Goal: Task Accomplishment & Management: Use online tool/utility

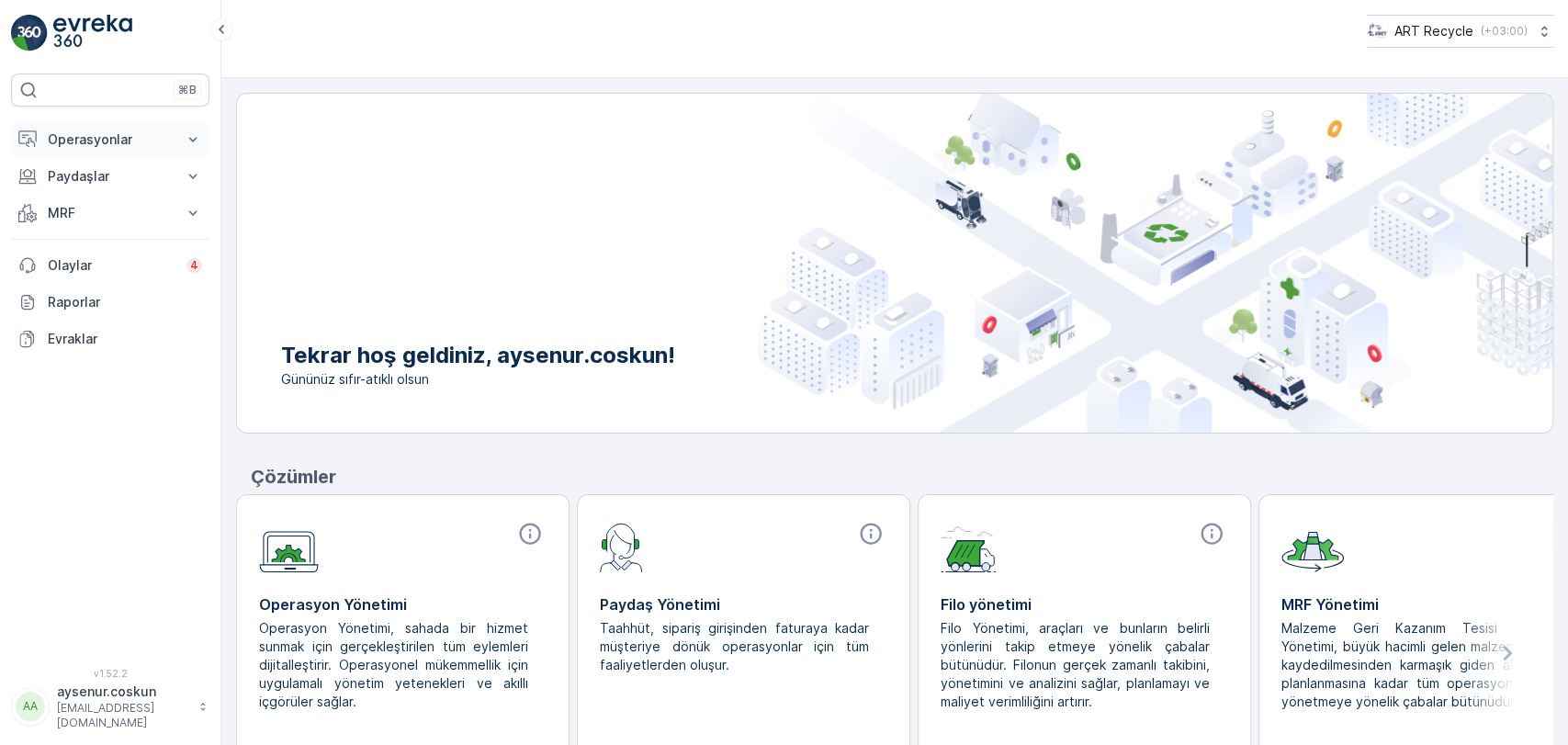
drag, startPoint x: 138, startPoint y: 128, endPoint x: 139, endPoint y: 143, distance: 15.0
click at [138, 128] on button "Operasyonlar" at bounding box center [110, 139] width 199 height 37
click at [140, 223] on p "Rotalar & Görevler" at bounding box center [103, 222] width 114 height 18
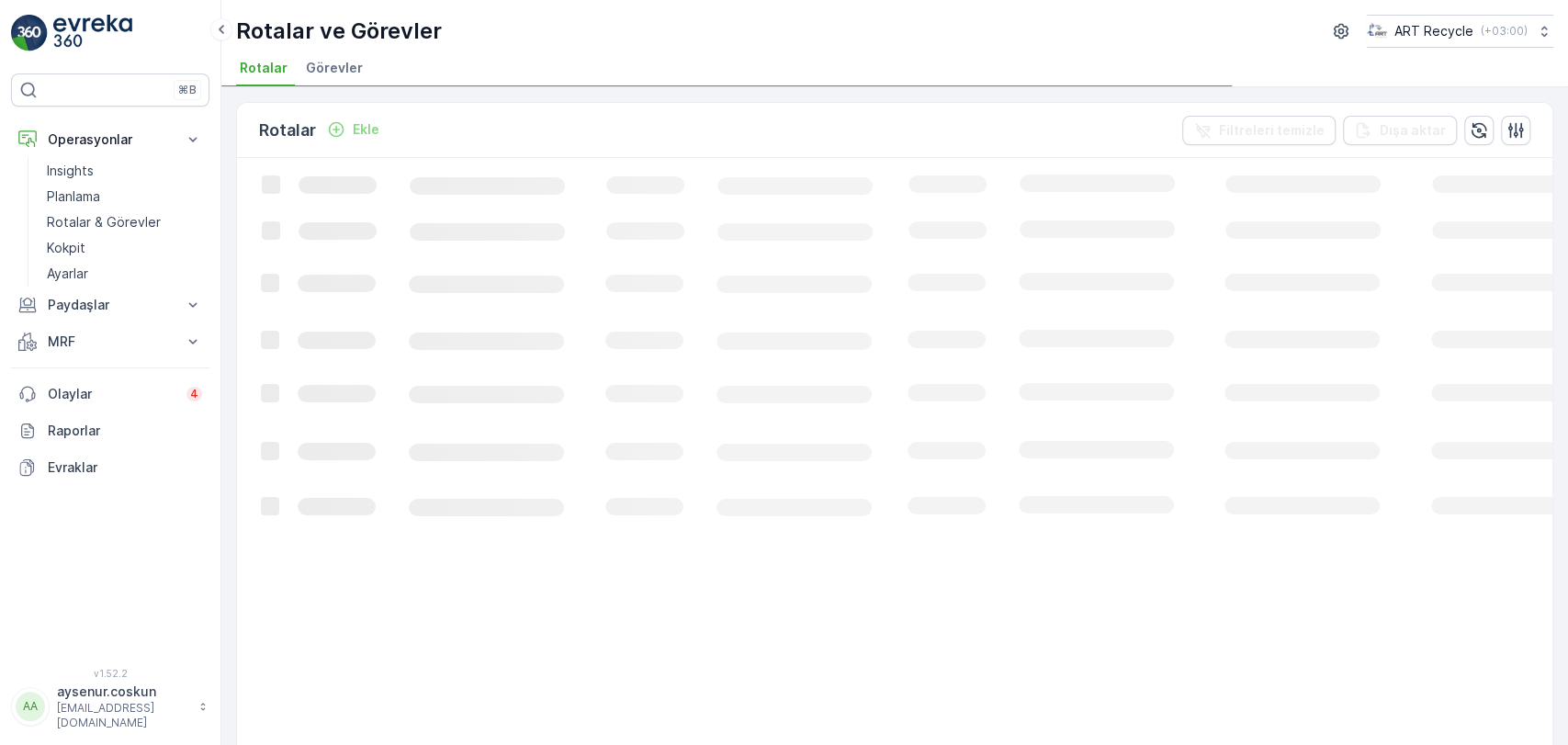
click at [338, 80] on li "Görevler" at bounding box center [336, 70] width 68 height 31
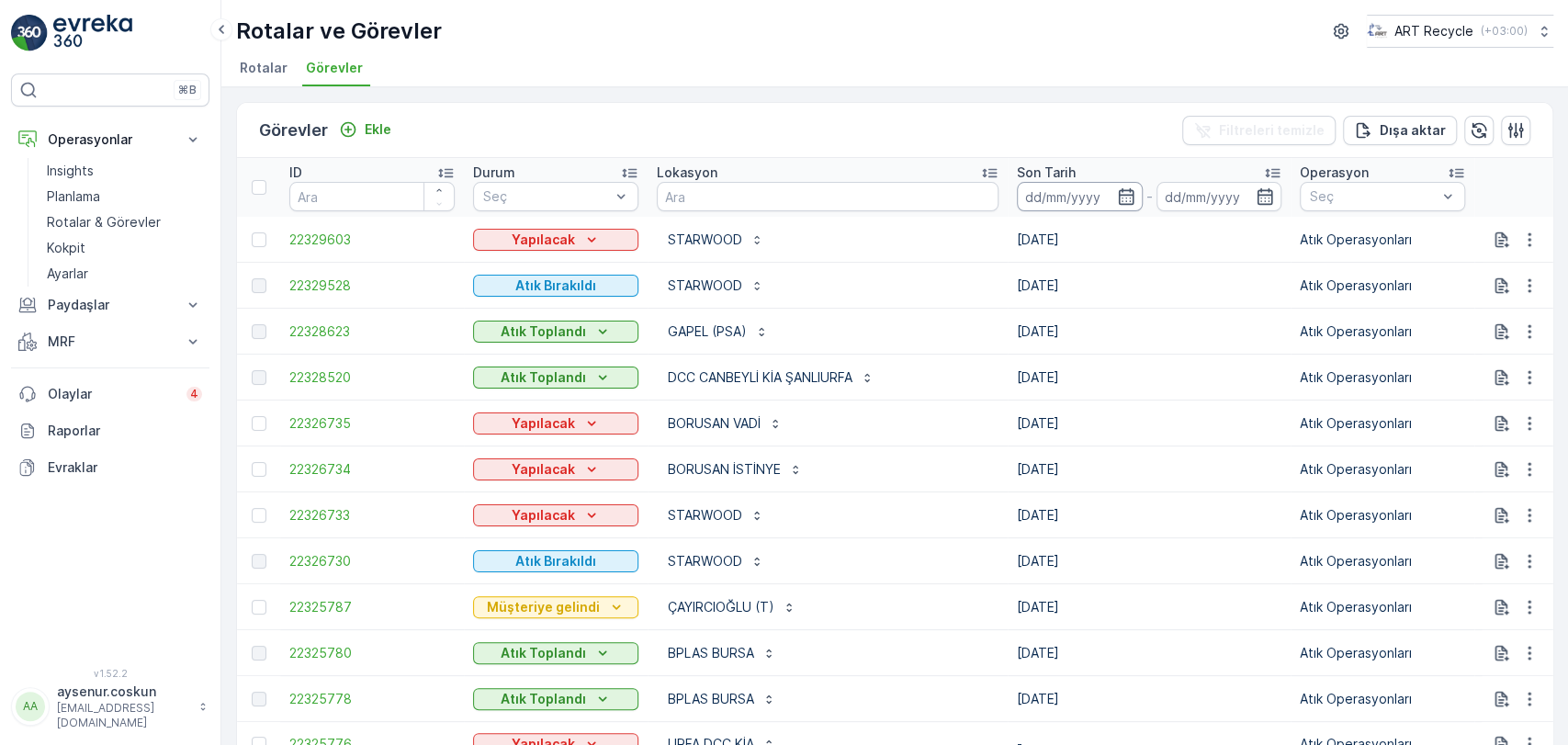
click at [785, 196] on input at bounding box center [1079, 197] width 126 height 30
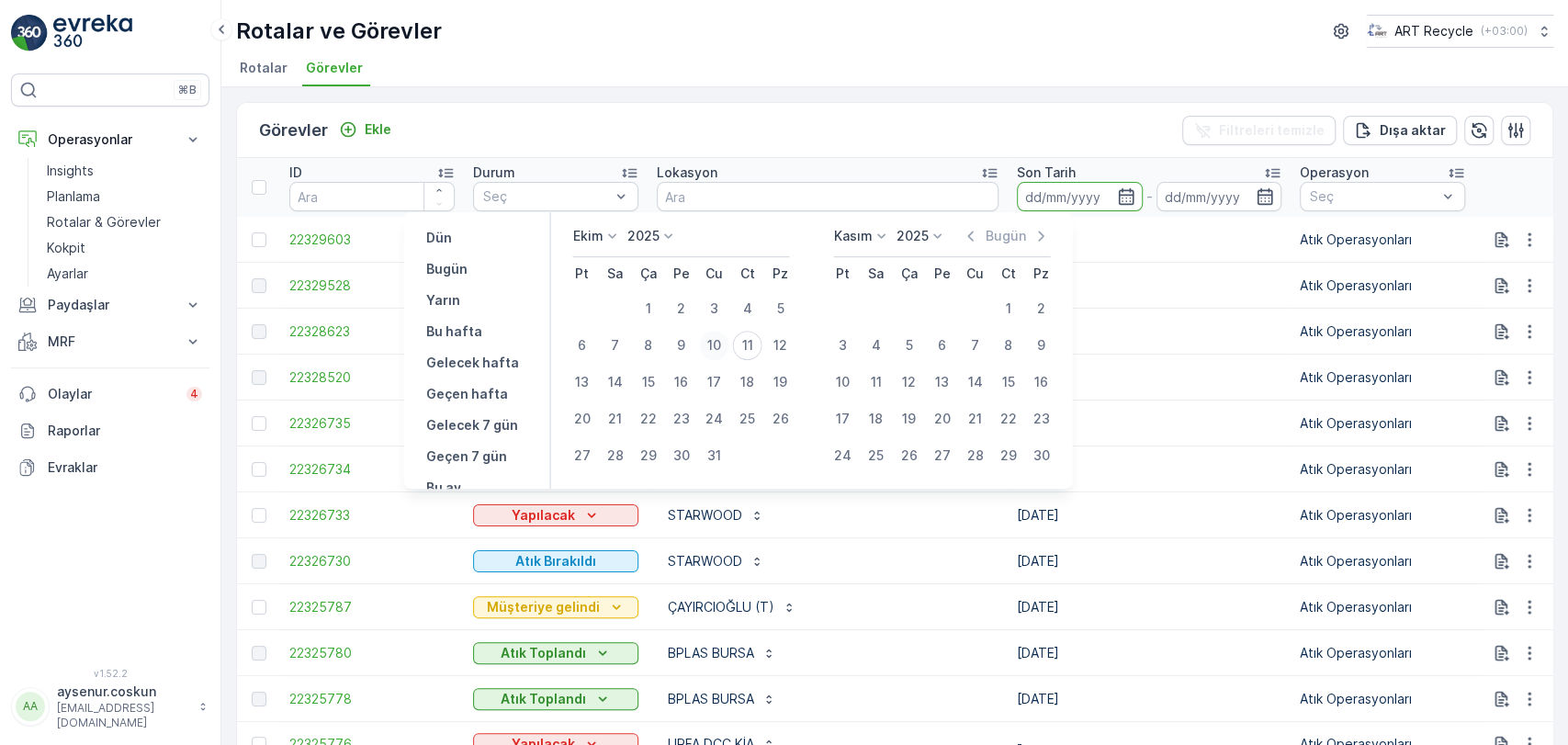
click at [715, 340] on div "10" at bounding box center [714, 346] width 30 height 30
type input "[DATE]"
click at [715, 340] on div "10" at bounding box center [714, 346] width 30 height 30
type input "[DATE]"
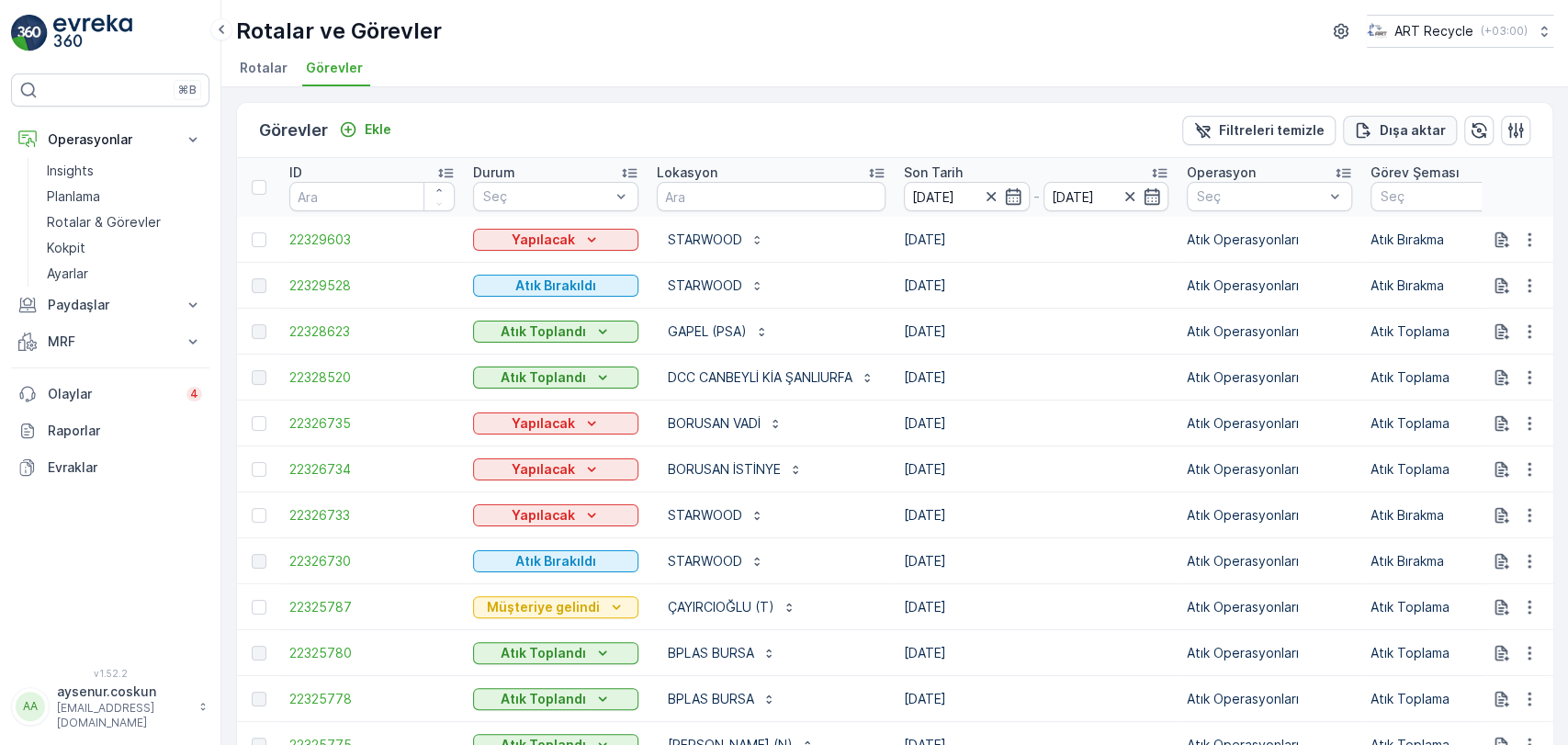
click at [785, 128] on p "Dışa aktar" at bounding box center [1412, 130] width 67 height 18
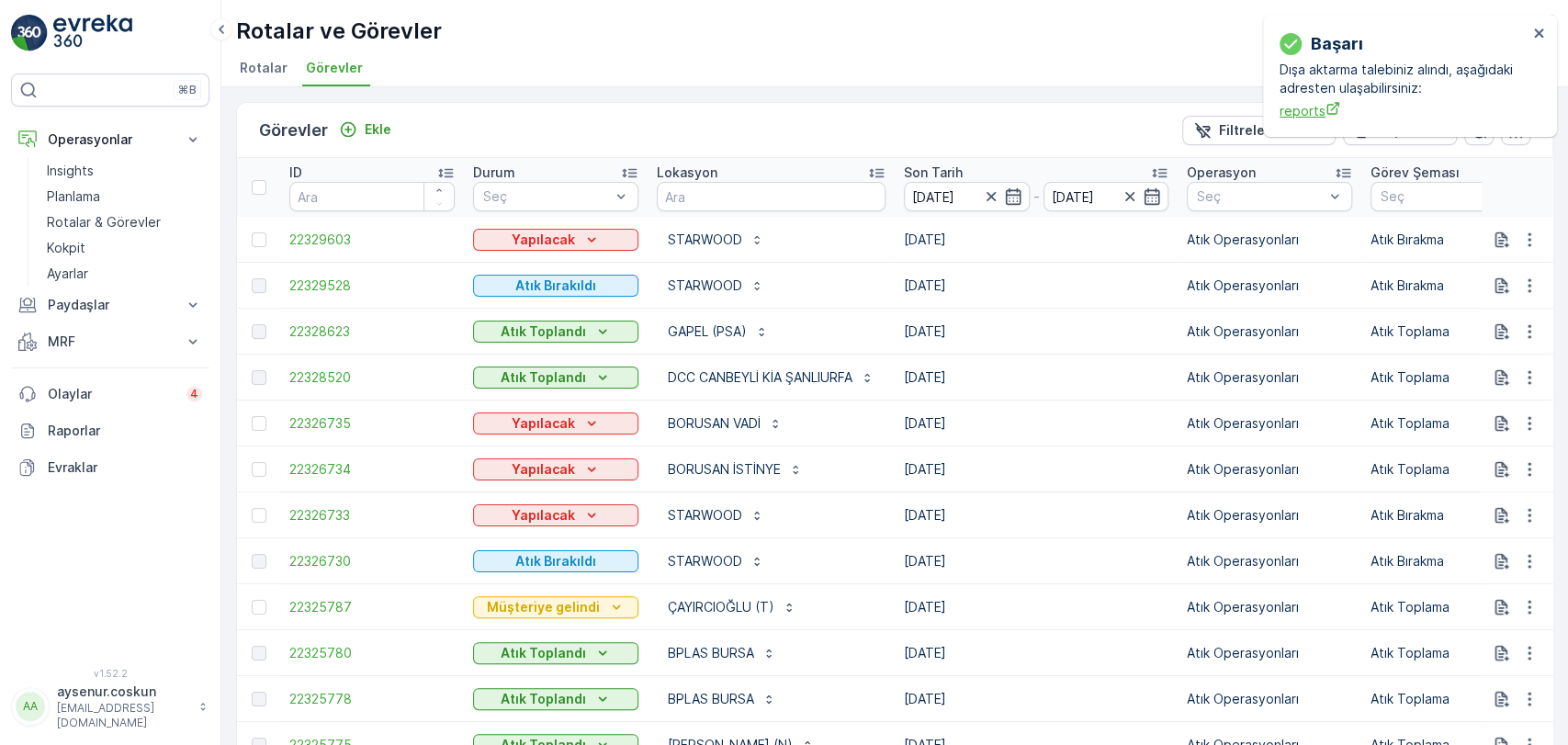
click at [785, 108] on span "reports" at bounding box center [1403, 110] width 248 height 19
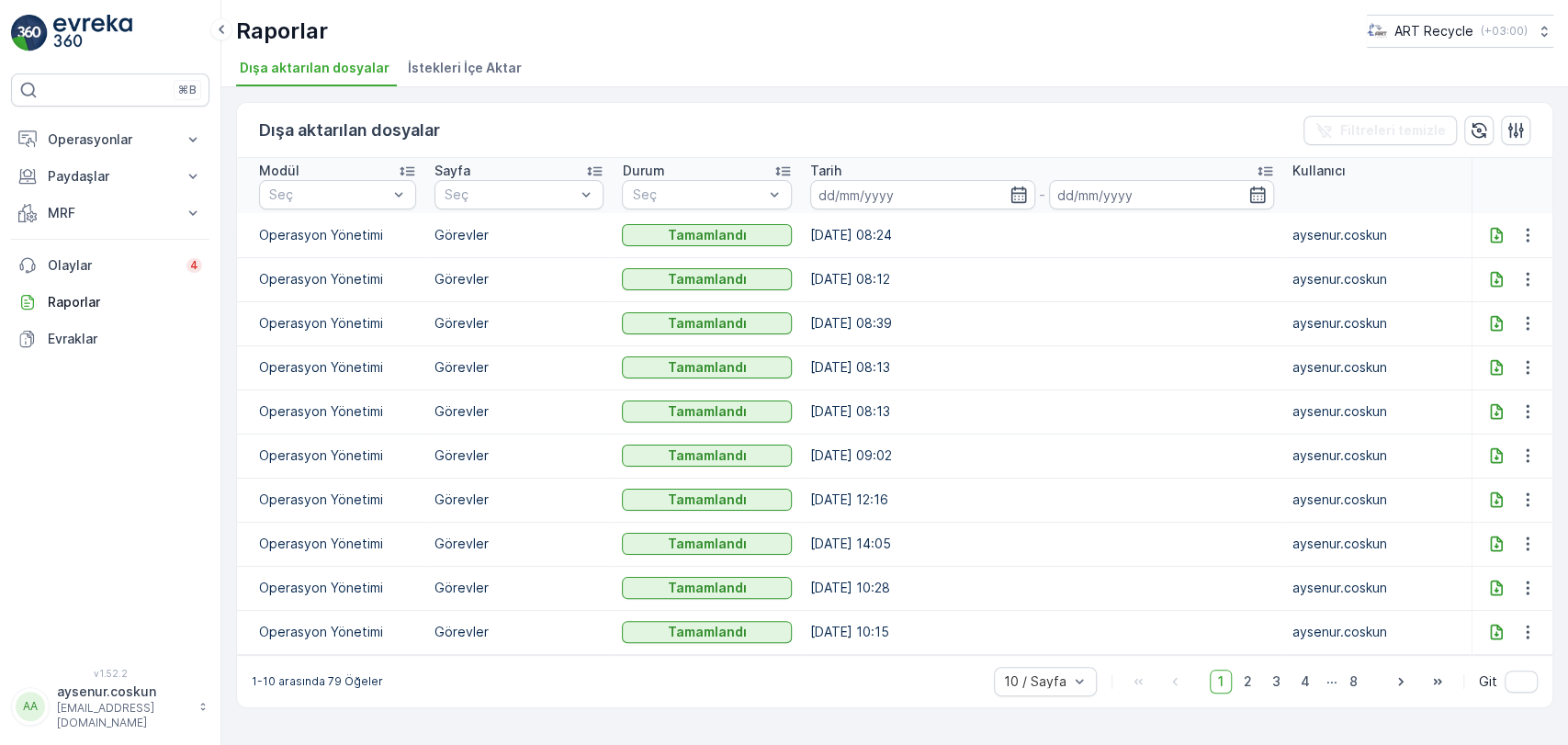
click at [1490, 232] on icon at bounding box center [1495, 235] width 18 height 18
click at [171, 142] on p "Operasyonlar" at bounding box center [110, 139] width 125 height 18
click at [165, 176] on link "Insights" at bounding box center [124, 171] width 170 height 26
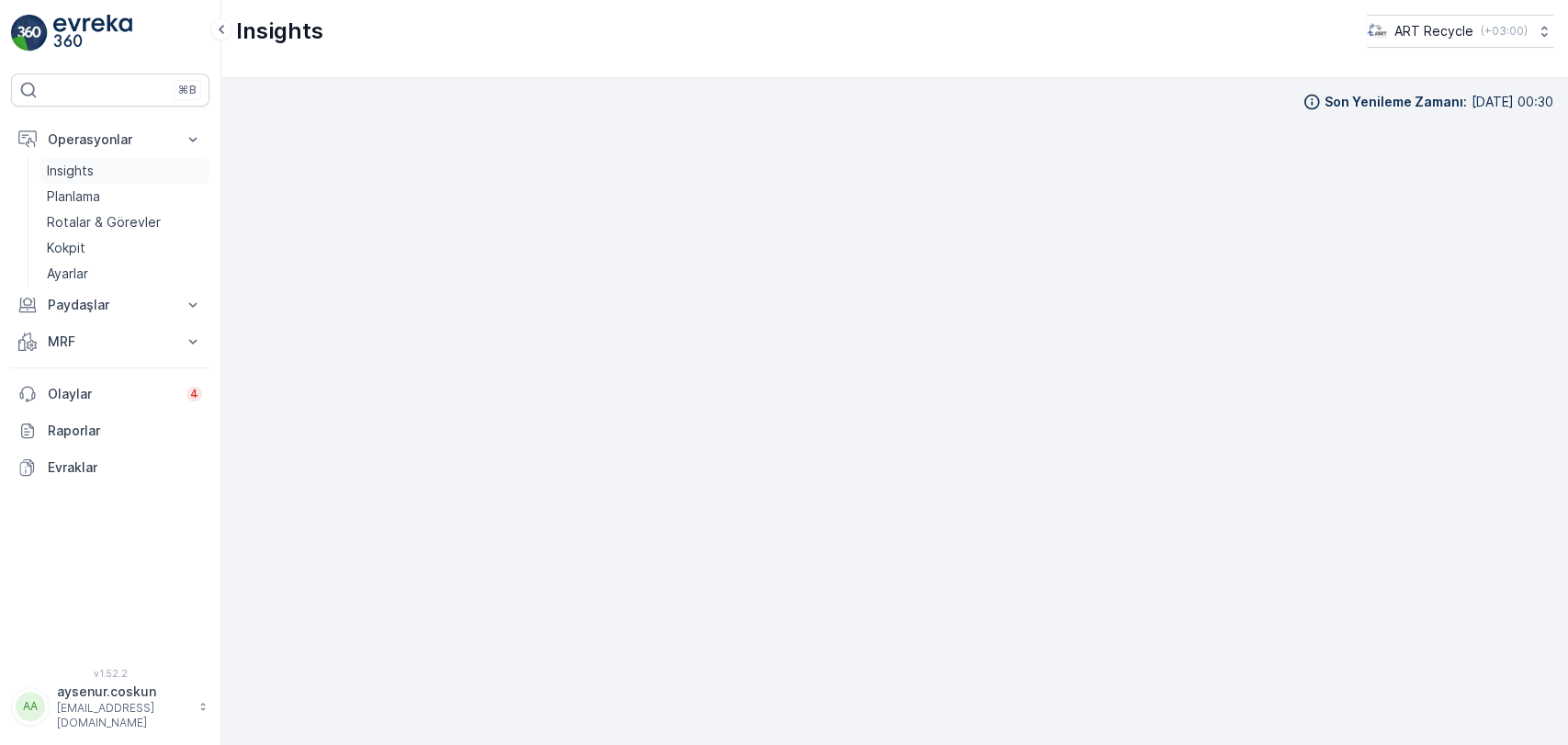
click at [96, 178] on link "Insights" at bounding box center [124, 171] width 170 height 26
